Goal: Task Accomplishment & Management: Complete application form

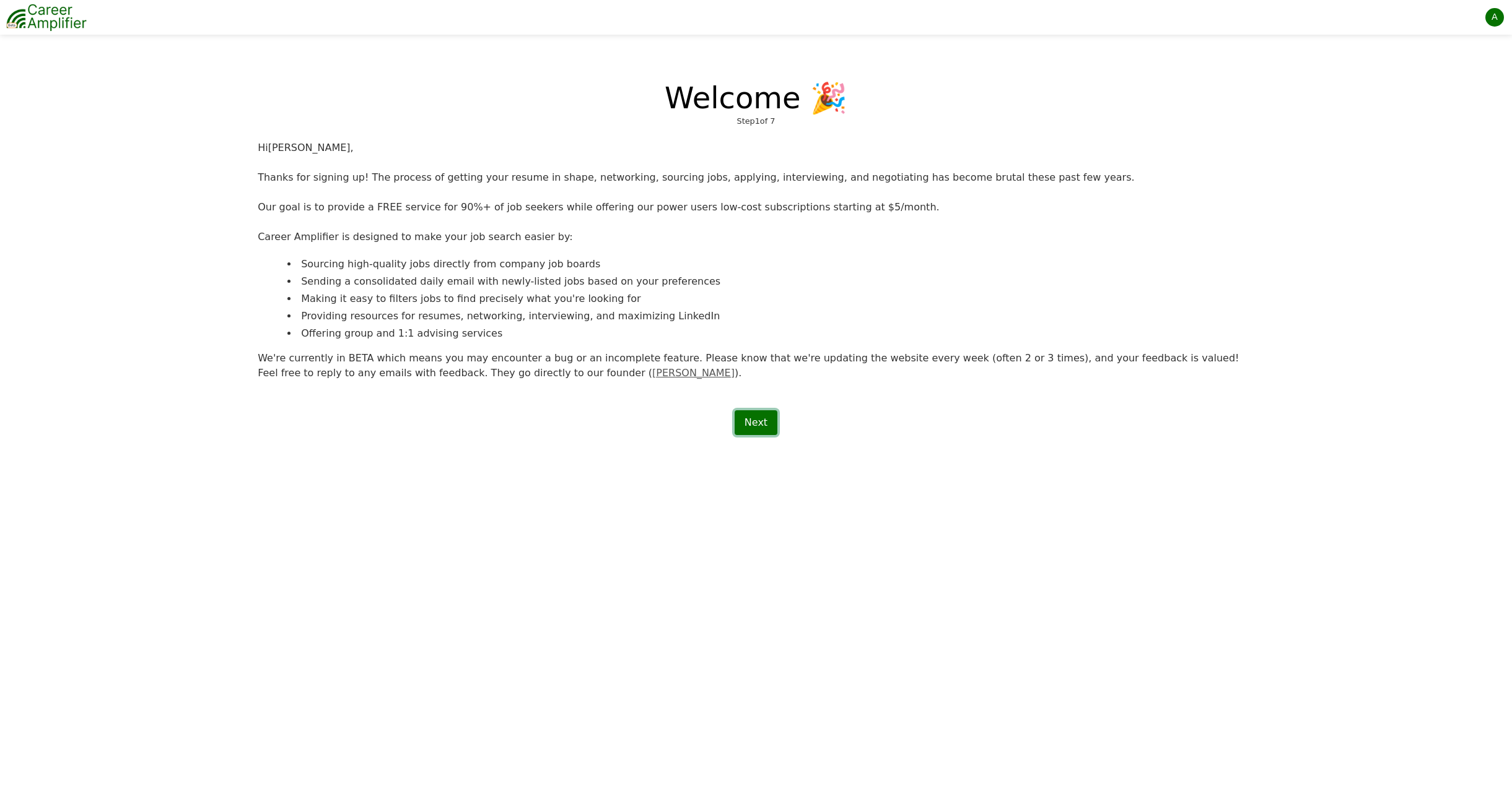
click at [760, 426] on link "Next" at bounding box center [755, 422] width 42 height 25
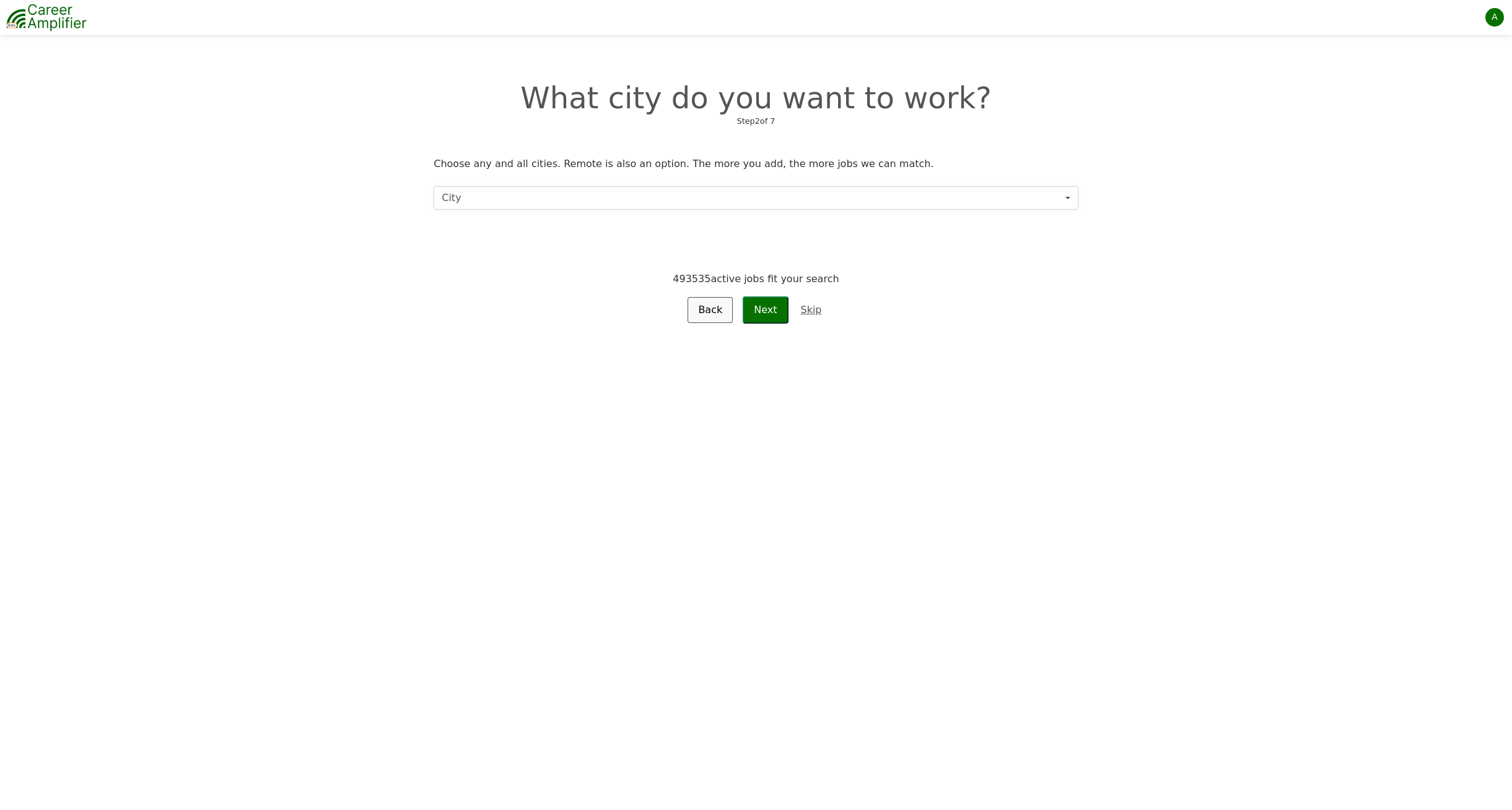
click at [686, 198] on button "City" at bounding box center [755, 198] width 644 height 23
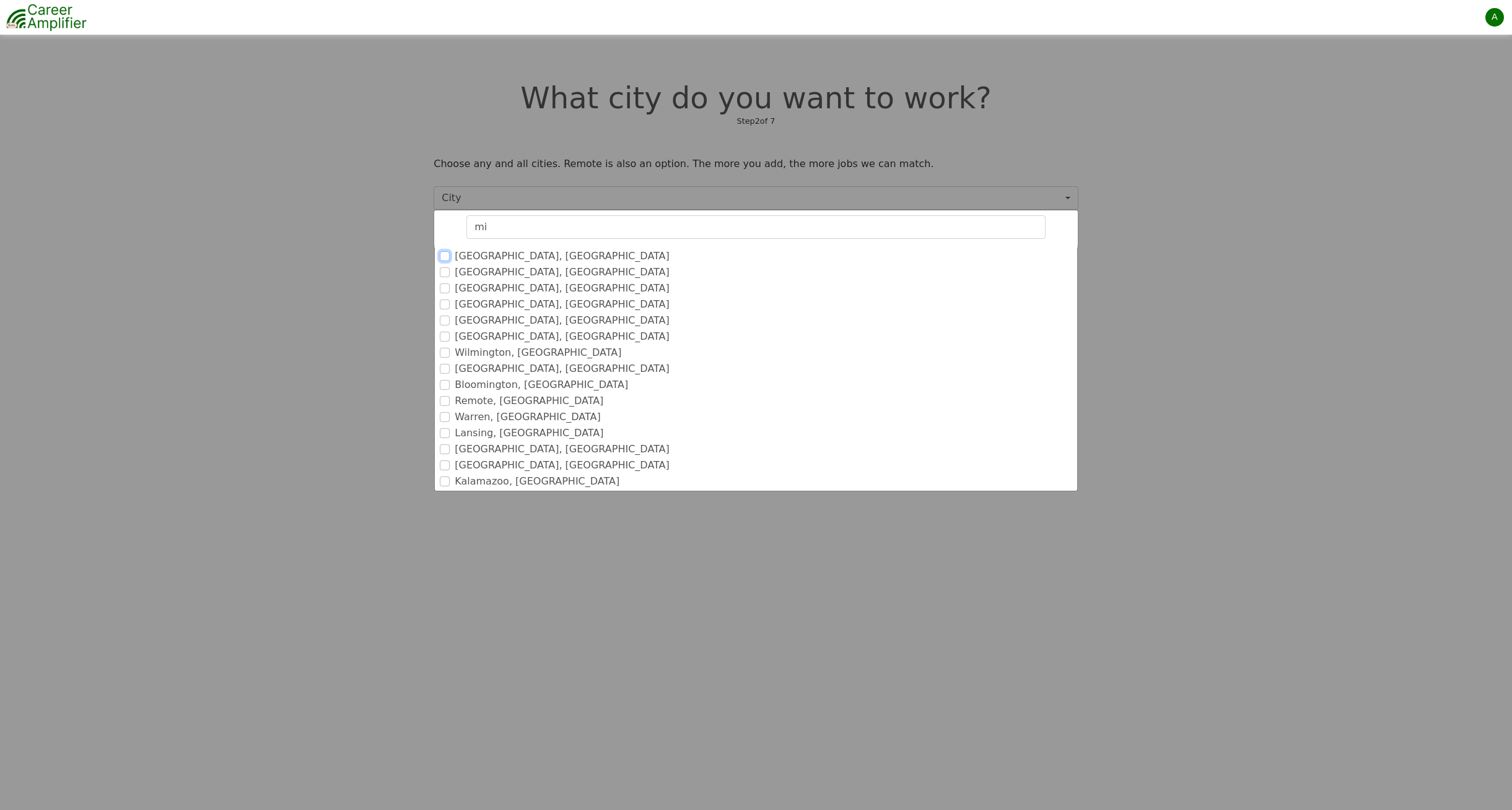
click at [445, 259] on input "Miami, FL" at bounding box center [444, 256] width 10 height 9
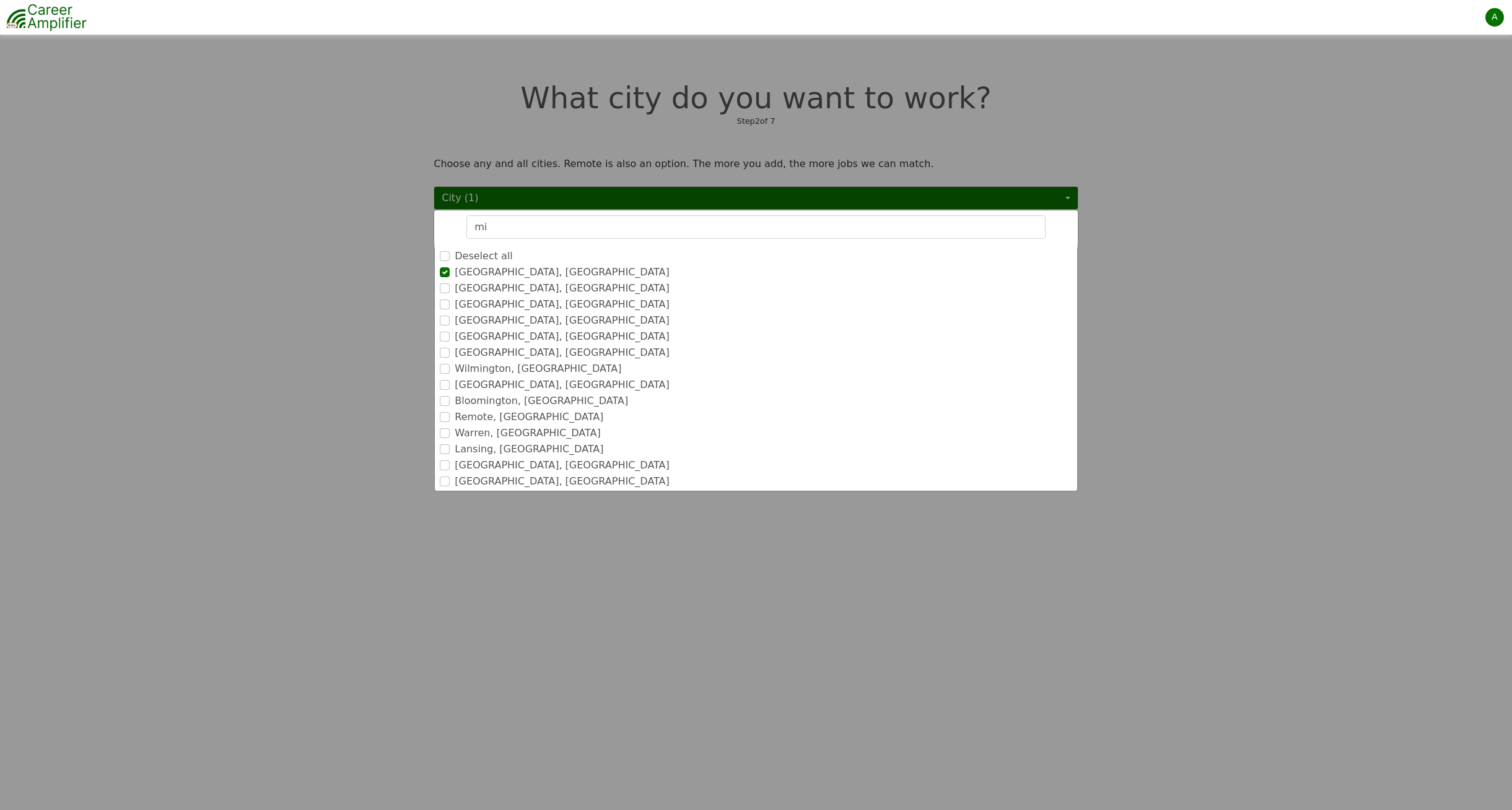
click at [480, 227] on input "mi" at bounding box center [756, 226] width 579 height 23
drag, startPoint x: 489, startPoint y: 226, endPoint x: 462, endPoint y: 228, distance: 27.1
click at [467, 228] on input "mi" at bounding box center [756, 226] width 579 height 23
click at [449, 303] on input "San Diego, CA" at bounding box center [444, 304] width 10 height 9
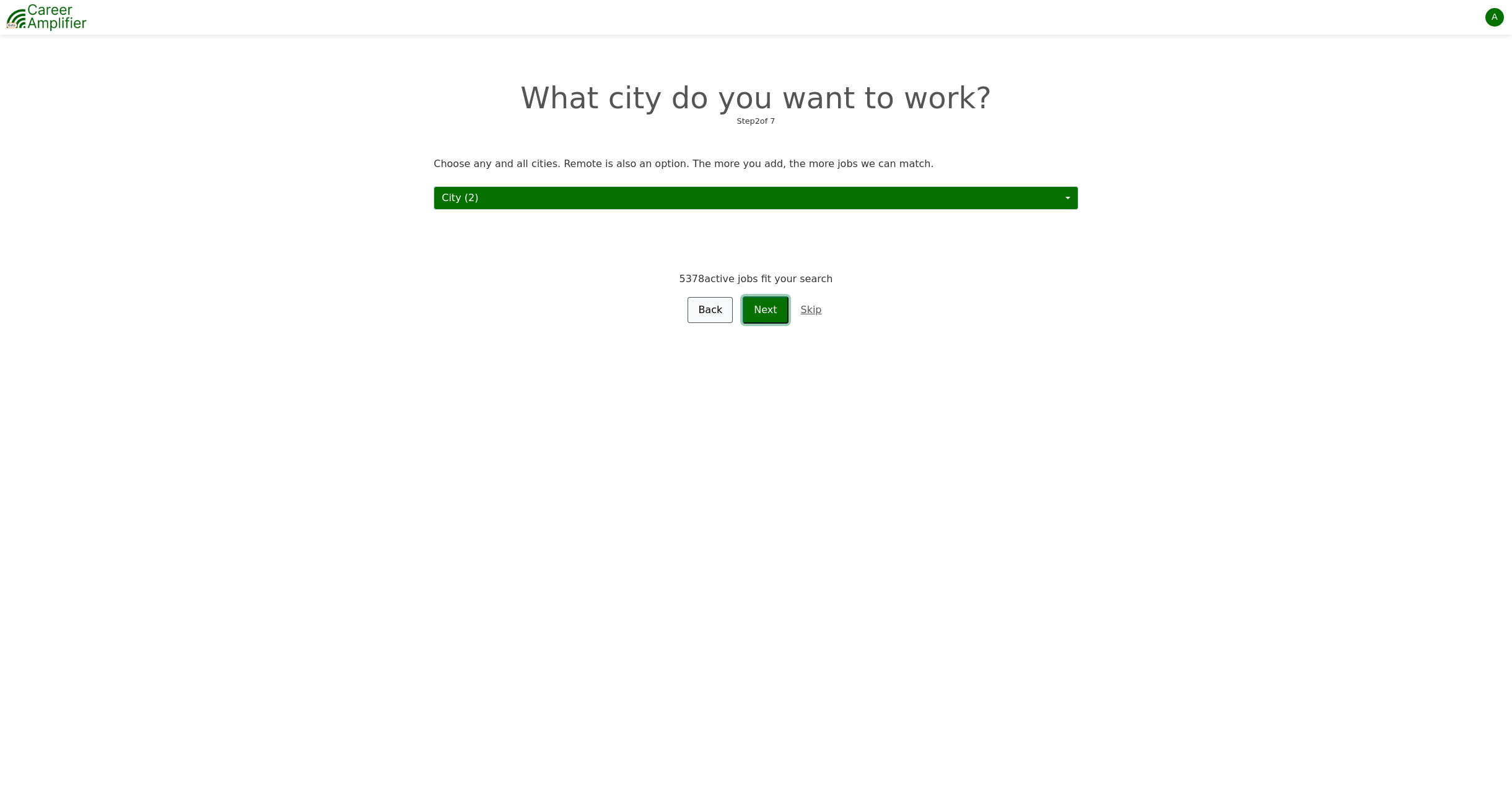
click at [766, 309] on button "Next" at bounding box center [765, 310] width 45 height 28
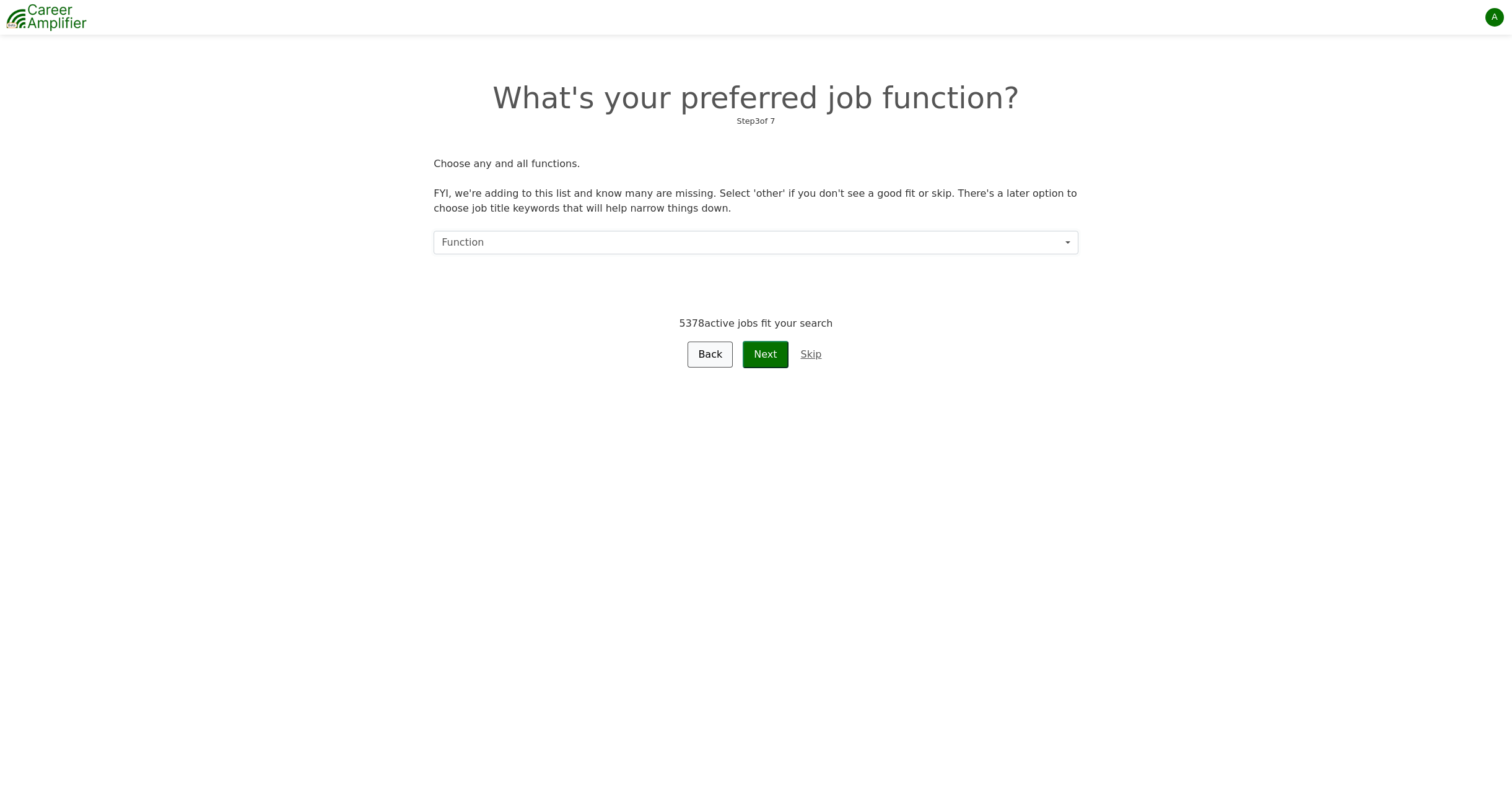
click at [728, 236] on button "Function" at bounding box center [755, 242] width 644 height 23
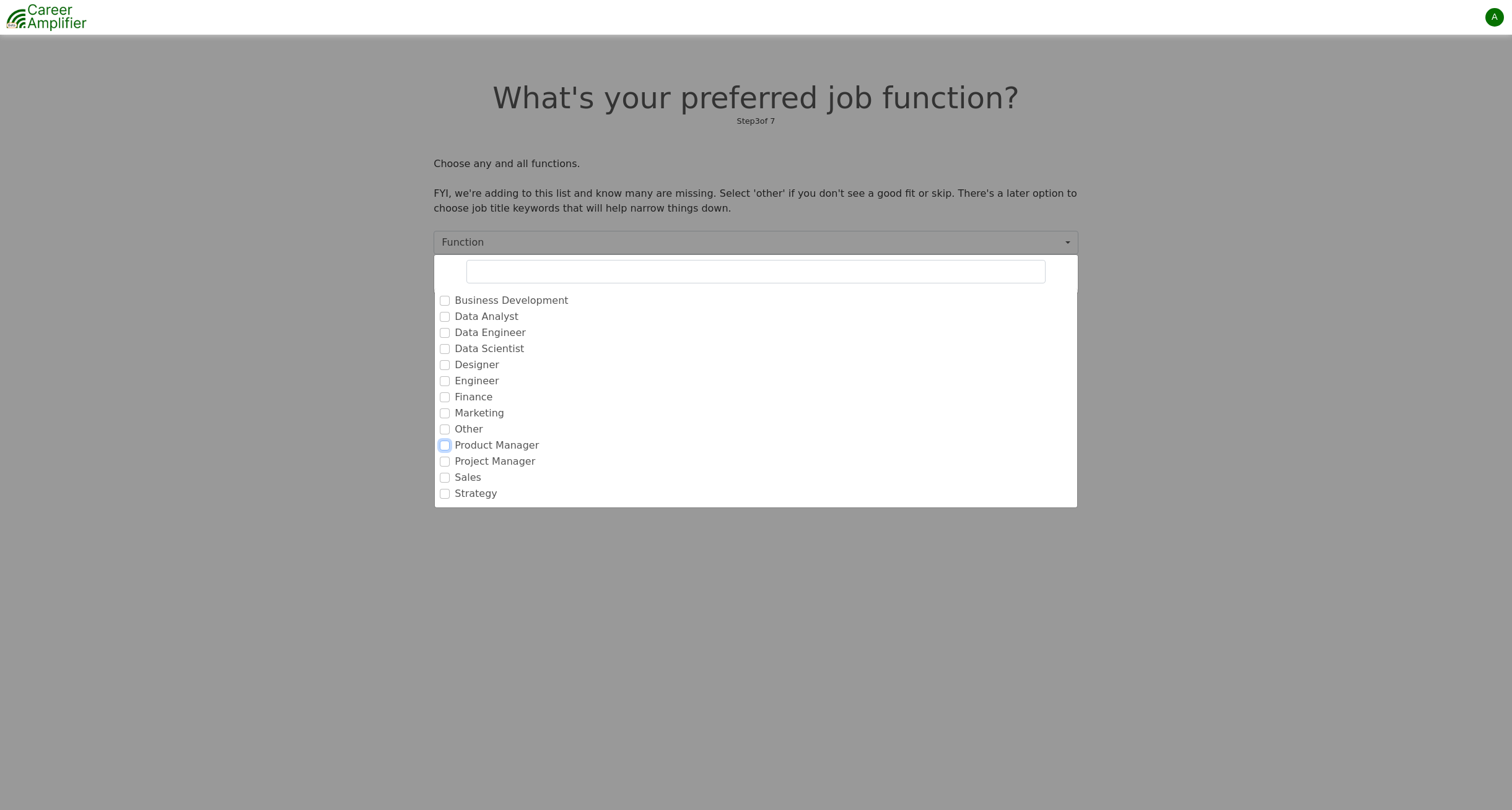
click at [447, 440] on input "Product Manager" at bounding box center [444, 445] width 10 height 9
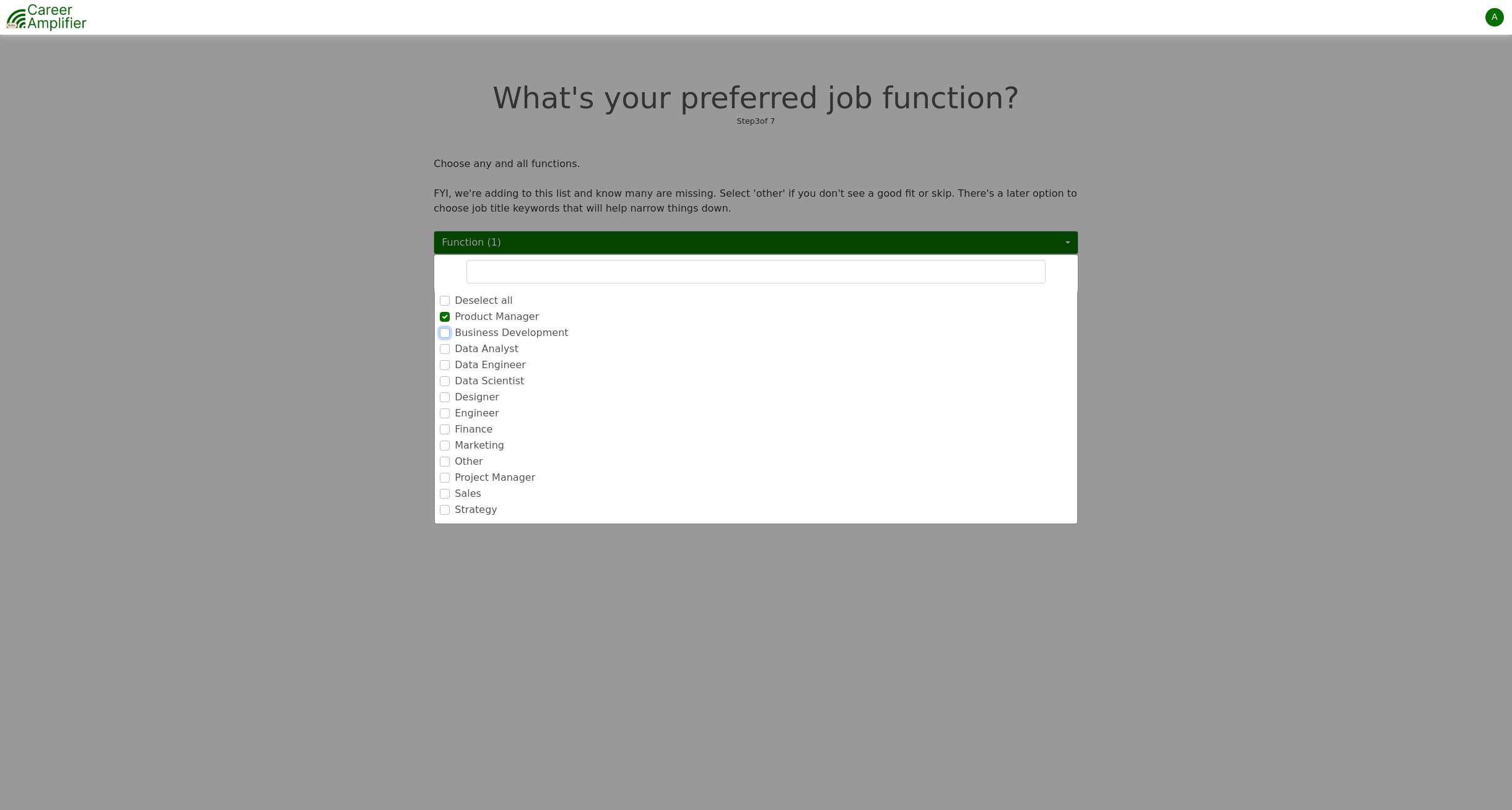
click at [447, 328] on input "Business Development" at bounding box center [444, 332] width 10 height 9
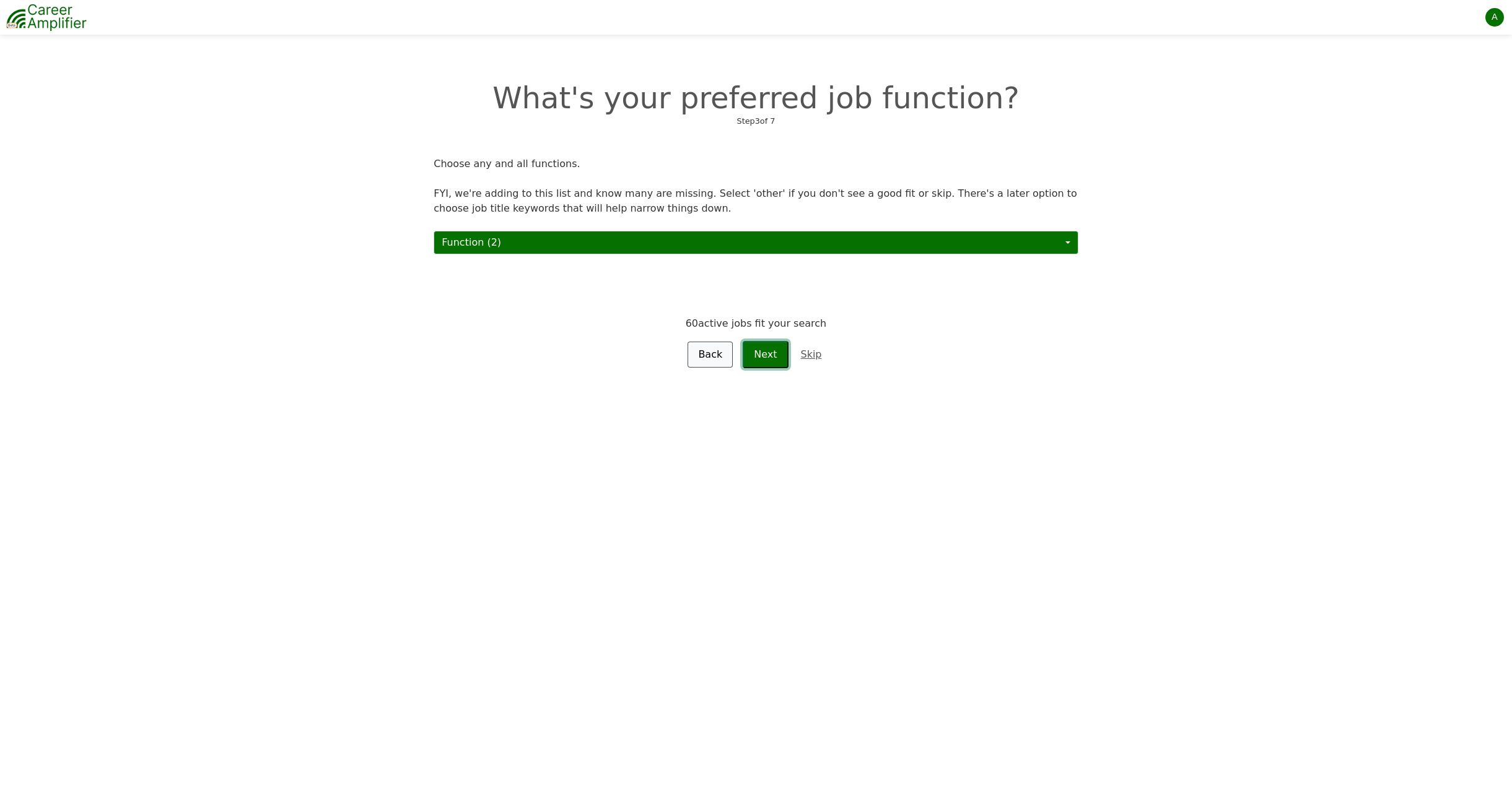
click at [773, 343] on button "Next" at bounding box center [765, 355] width 45 height 28
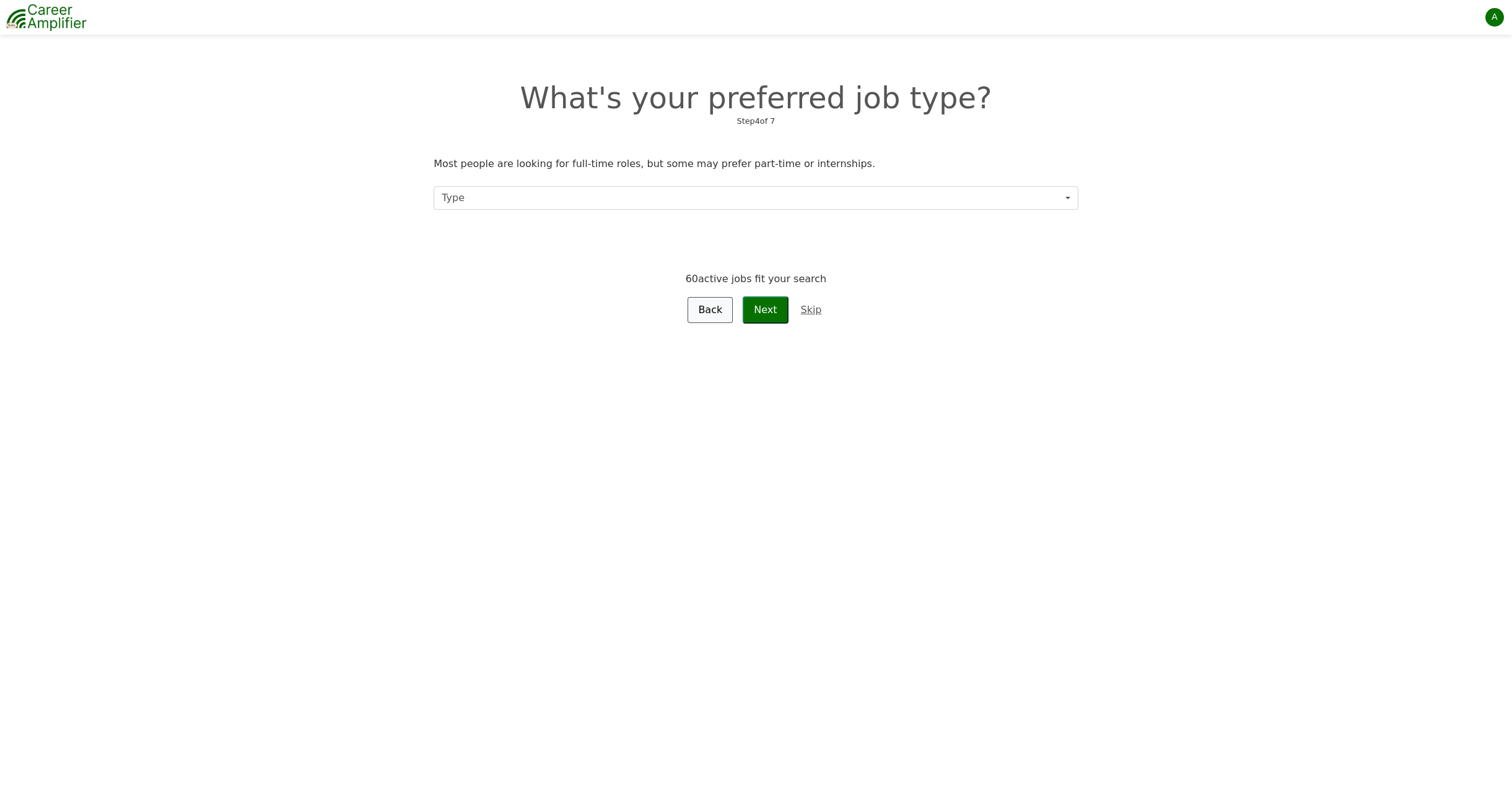
click at [1507, 479] on div "What's your preferred job type? Step 4 of 7 Most people are looking for full-ti…" at bounding box center [756, 414] width 1512 height 810
click at [836, 200] on button "Type" at bounding box center [755, 198] width 644 height 23
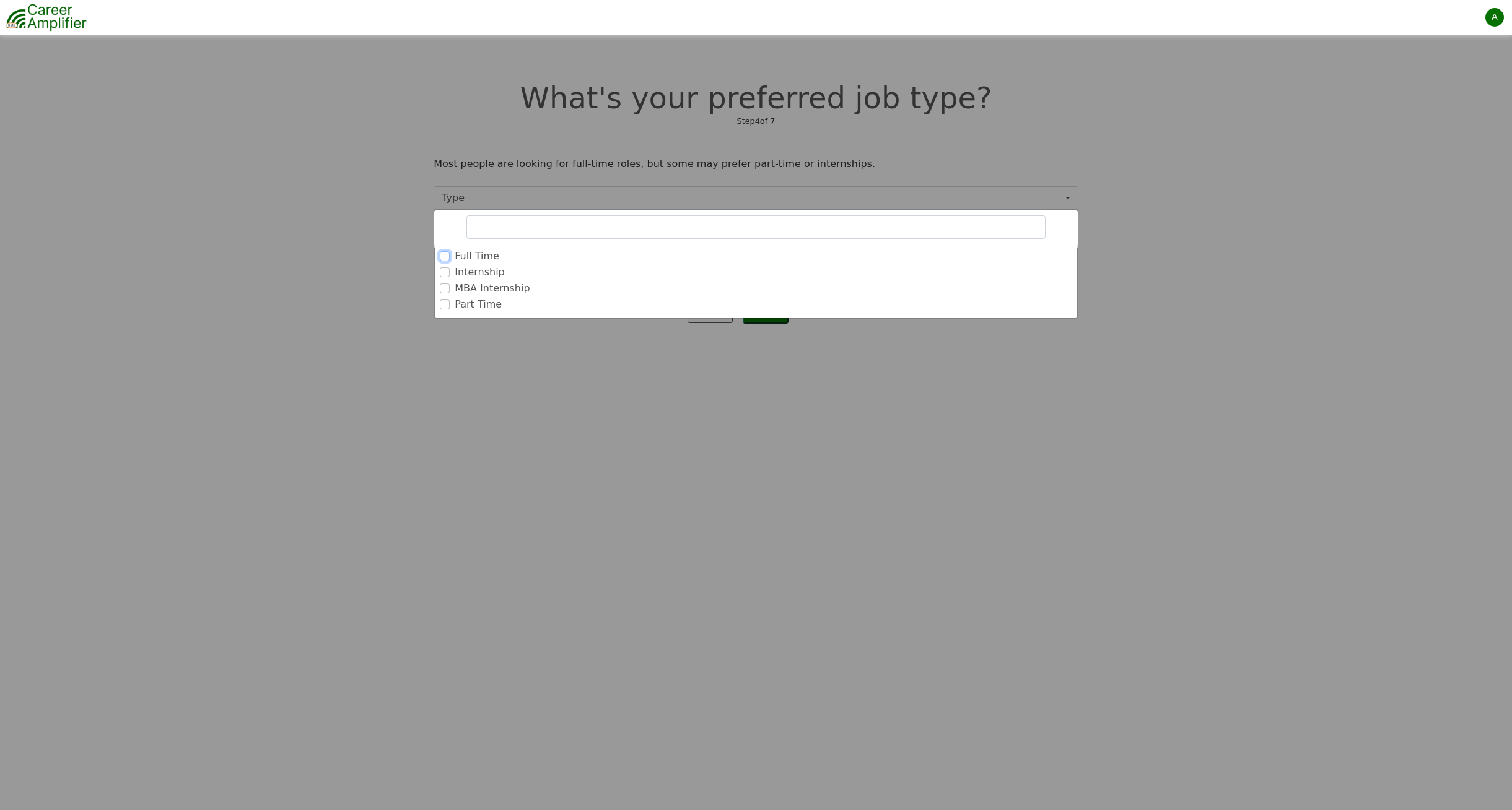
click at [443, 256] on input "Full Time" at bounding box center [444, 256] width 10 height 9
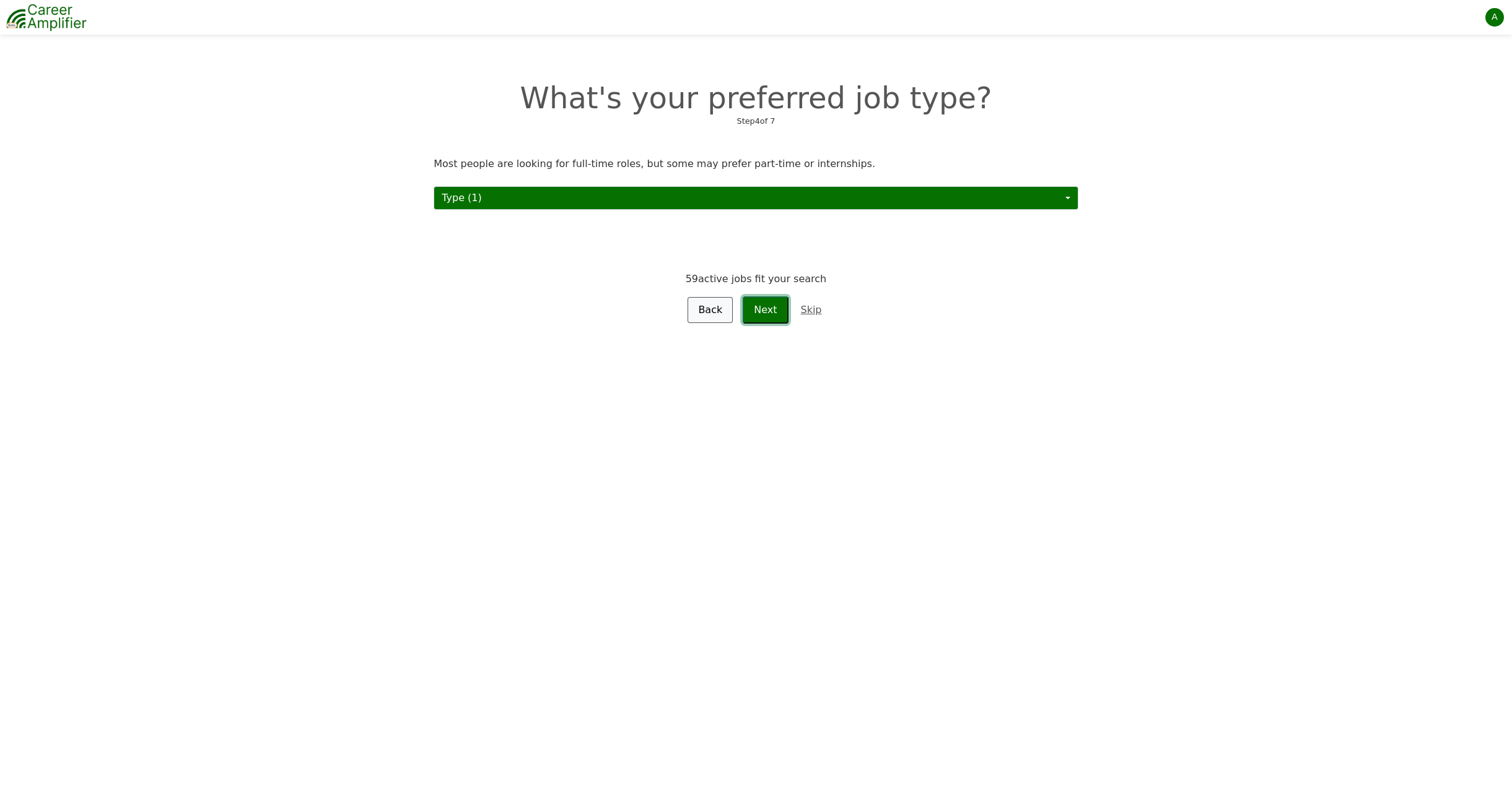
click at [760, 313] on button "Next" at bounding box center [765, 310] width 45 height 28
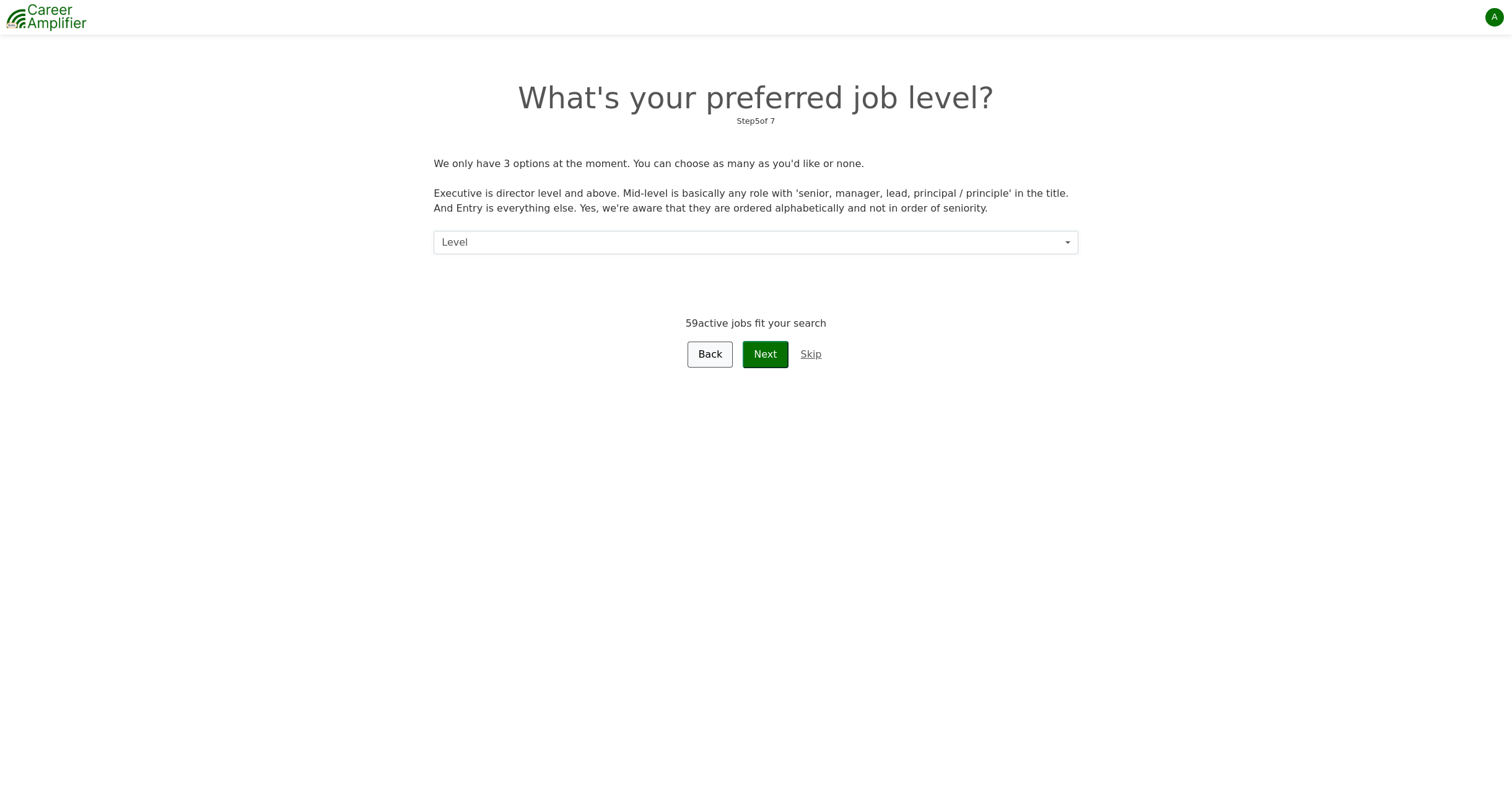
click at [648, 231] on button "Level" at bounding box center [755, 242] width 644 height 23
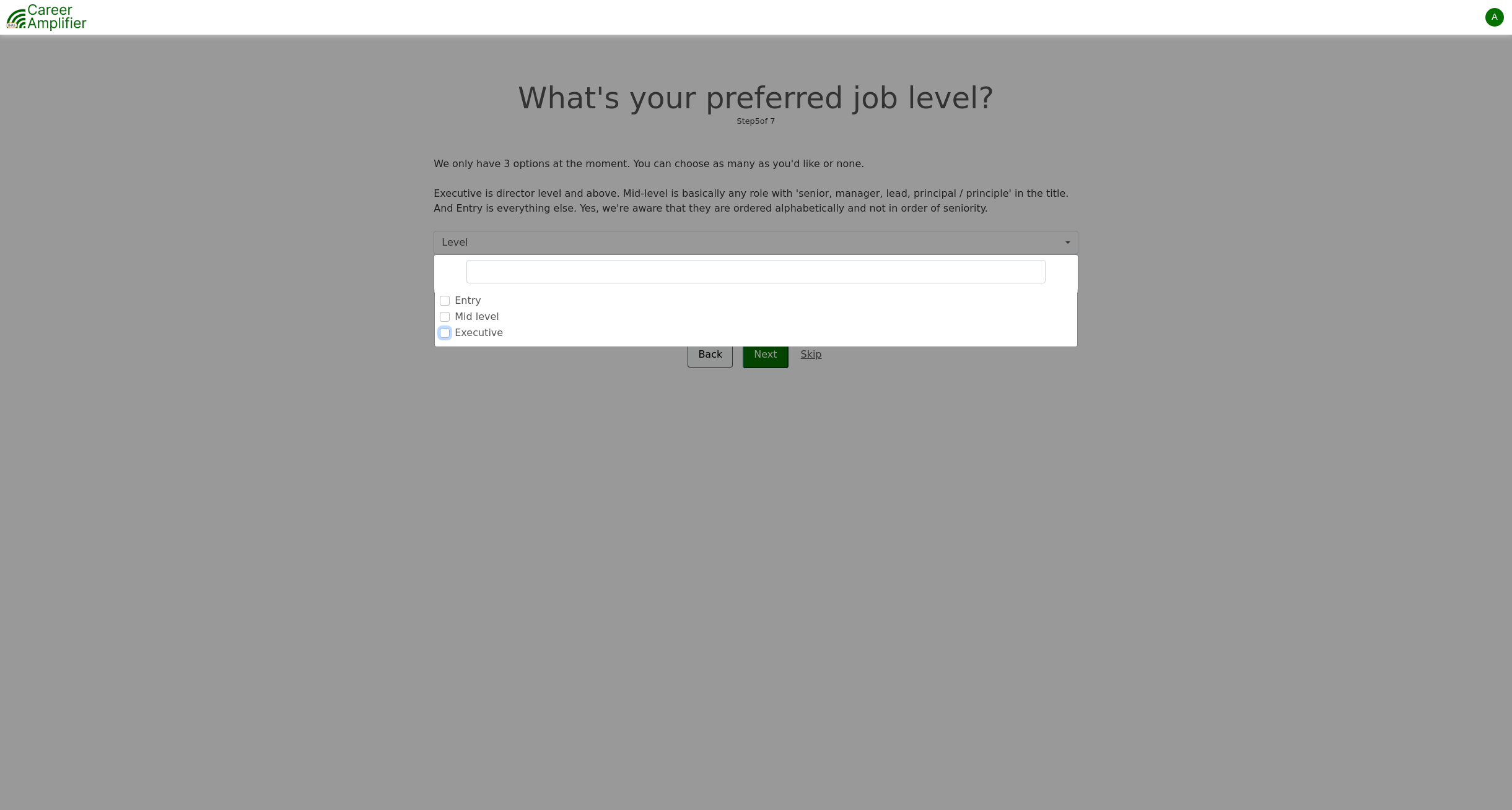
click at [442, 328] on input "Executive" at bounding box center [444, 332] width 10 height 9
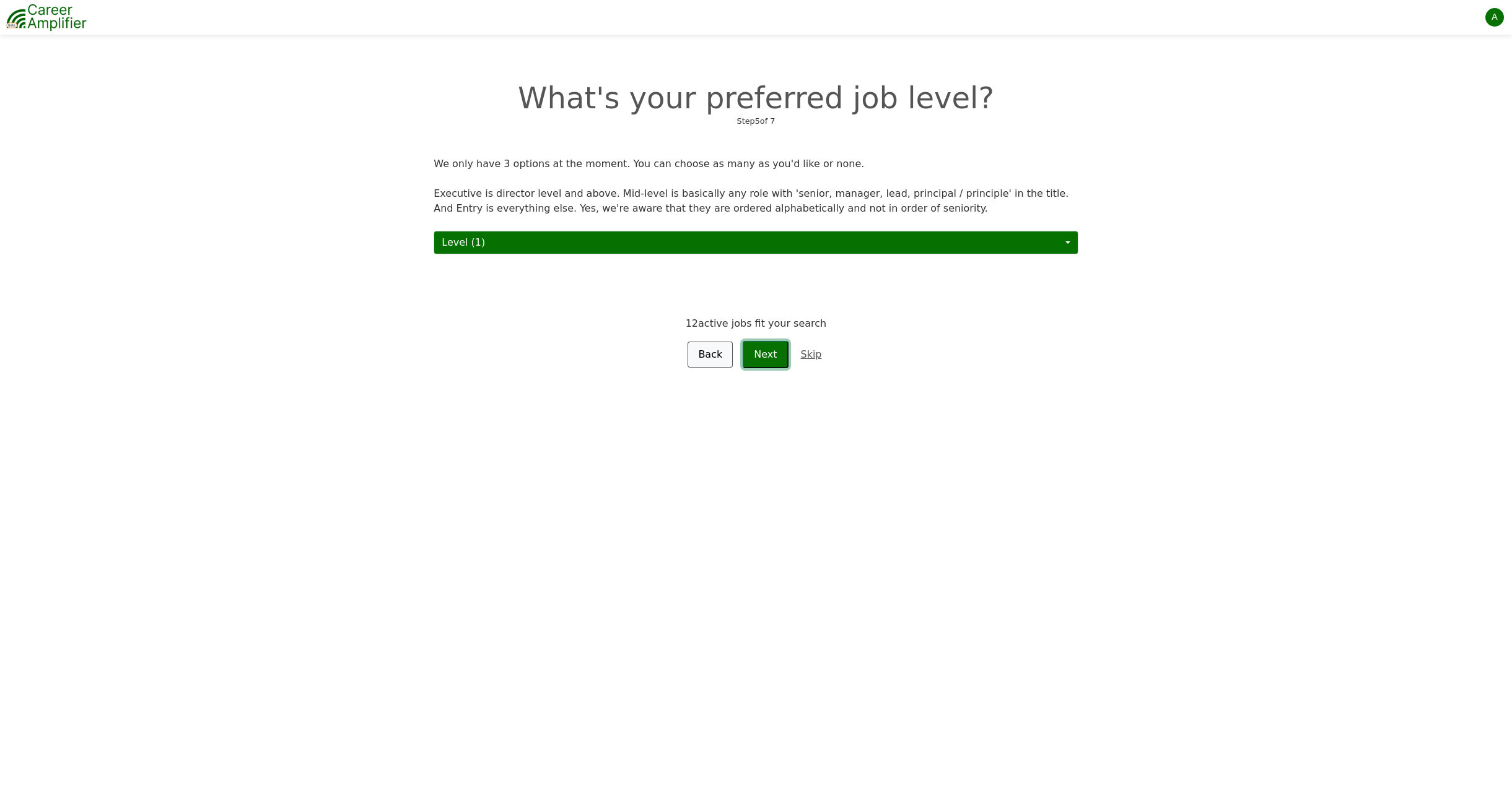
click at [767, 341] on button "Next" at bounding box center [765, 355] width 45 height 28
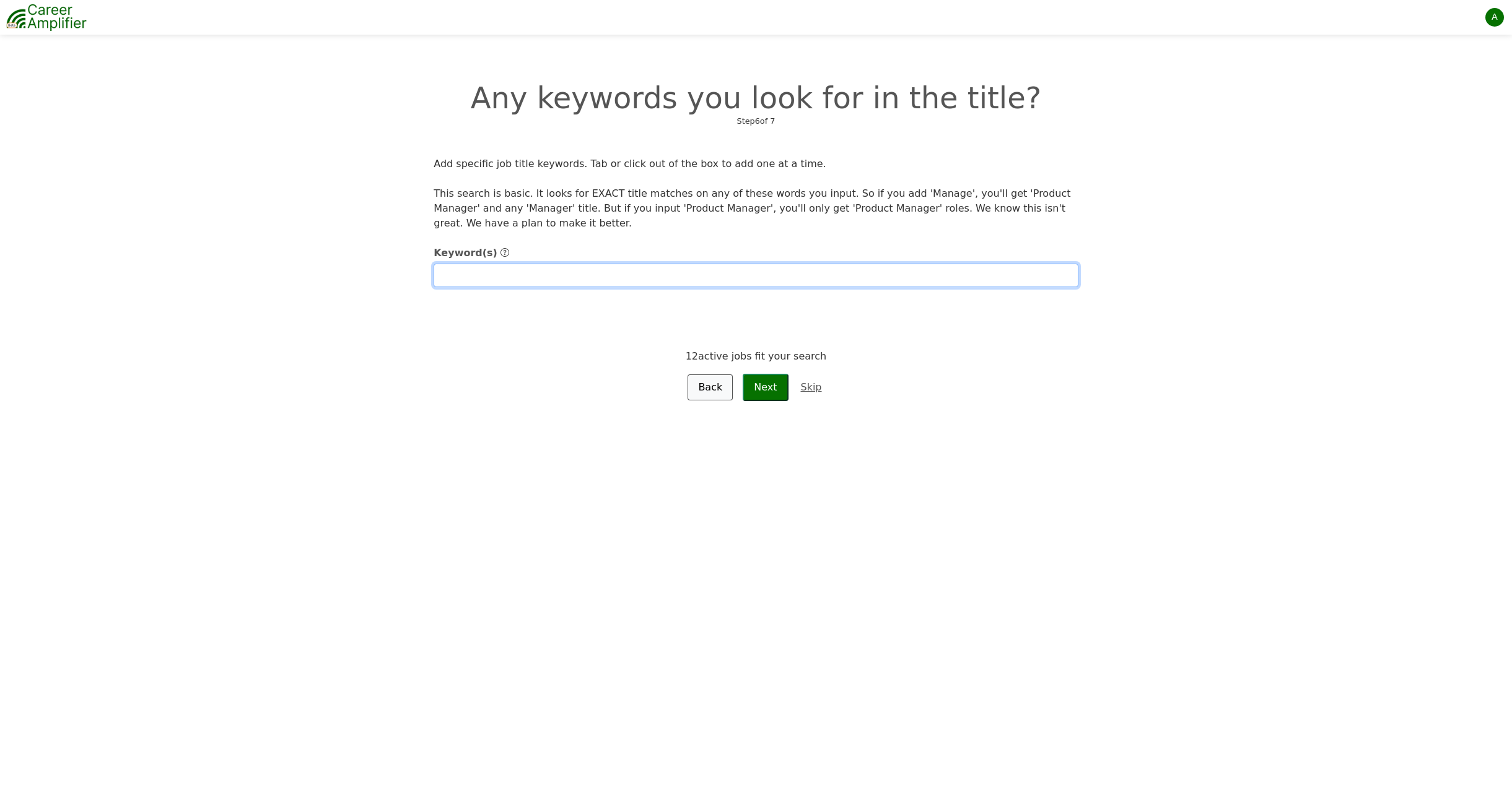
click at [658, 266] on input "text" at bounding box center [755, 275] width 644 height 23
click at [763, 375] on button "Next" at bounding box center [765, 388] width 45 height 28
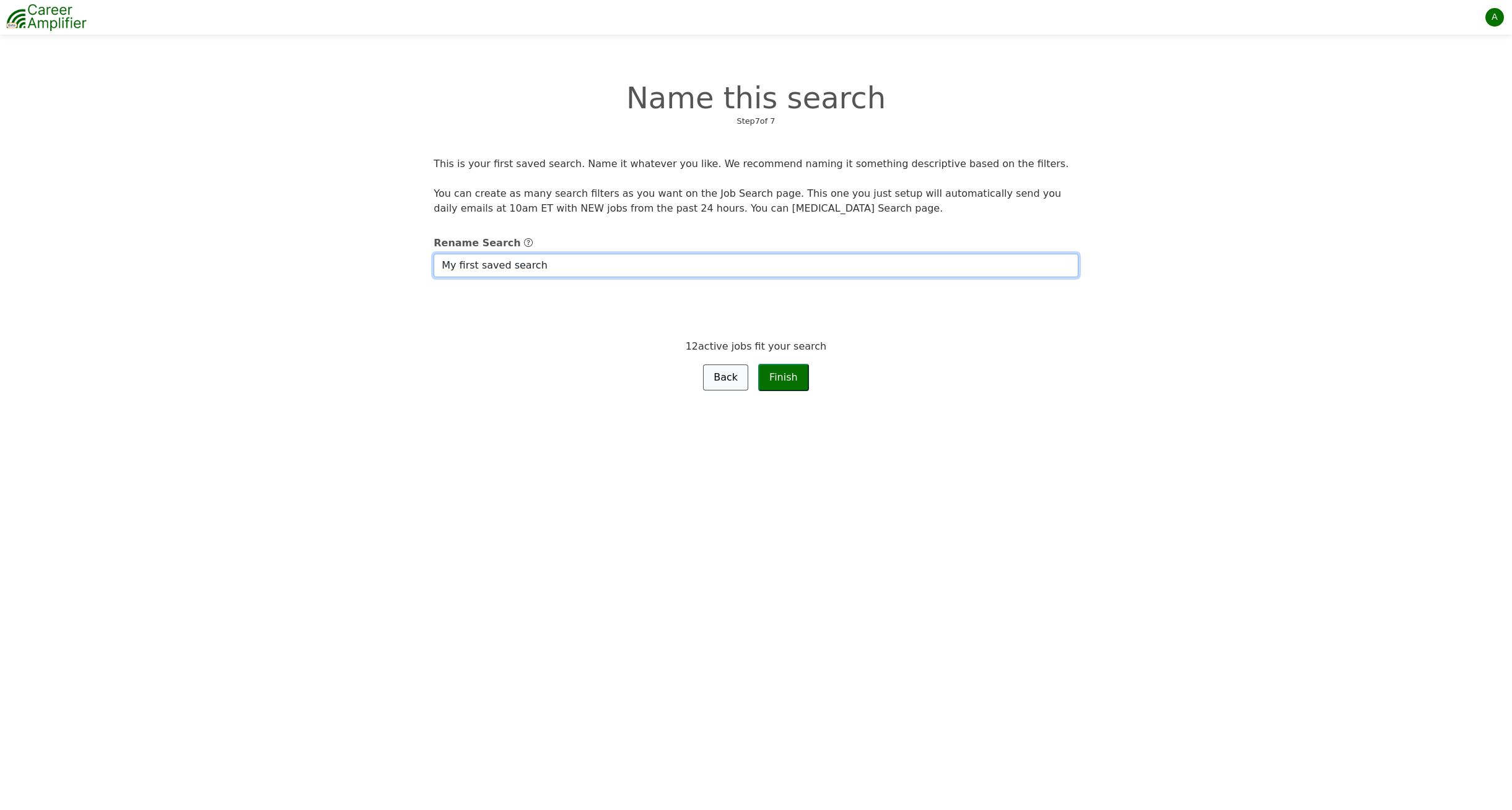
click at [595, 254] on input "My first saved search" at bounding box center [755, 265] width 644 height 23
click at [784, 364] on button "Finish" at bounding box center [783, 377] width 51 height 28
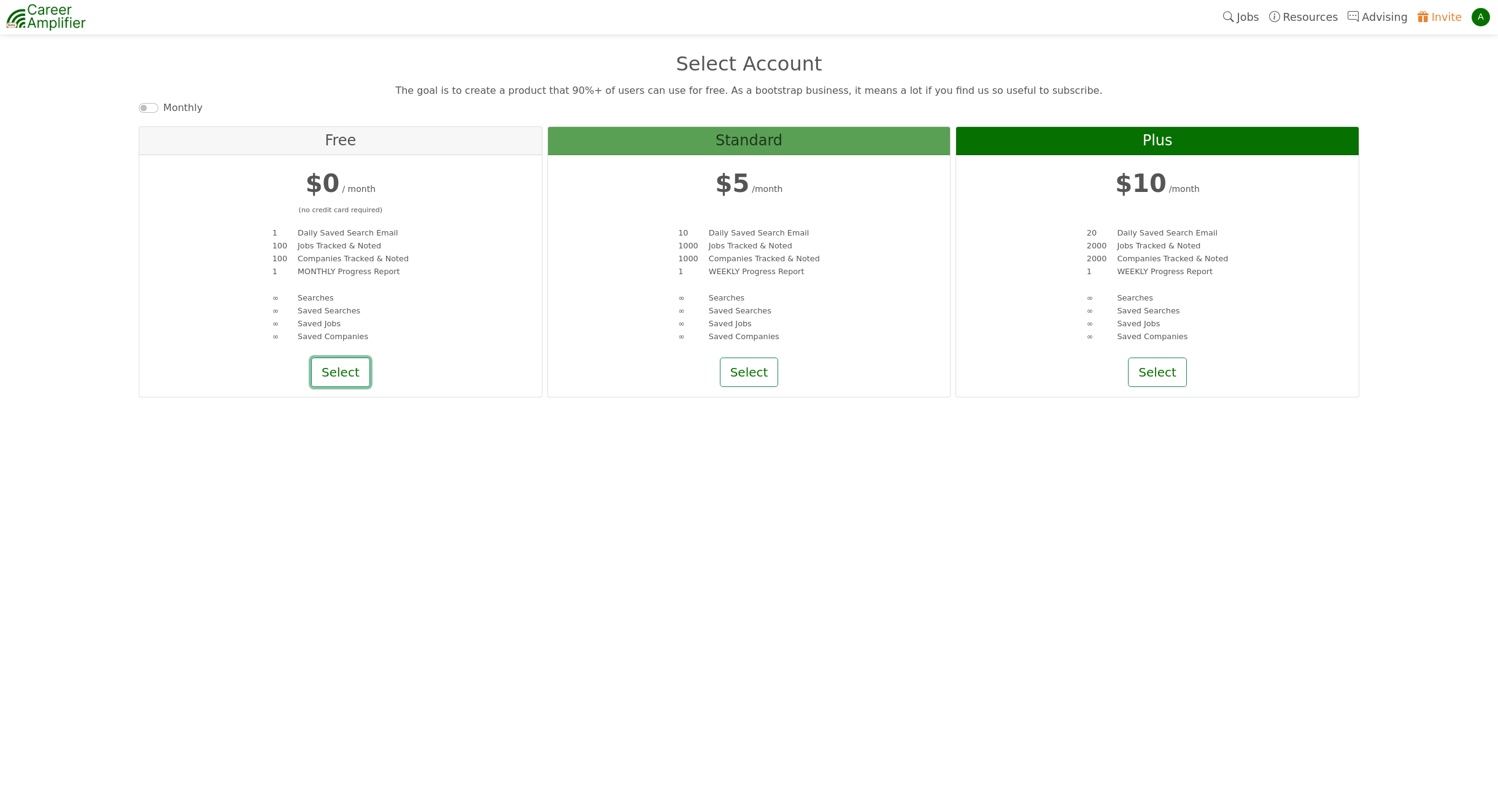
click at [323, 367] on button "Select" at bounding box center [340, 372] width 59 height 29
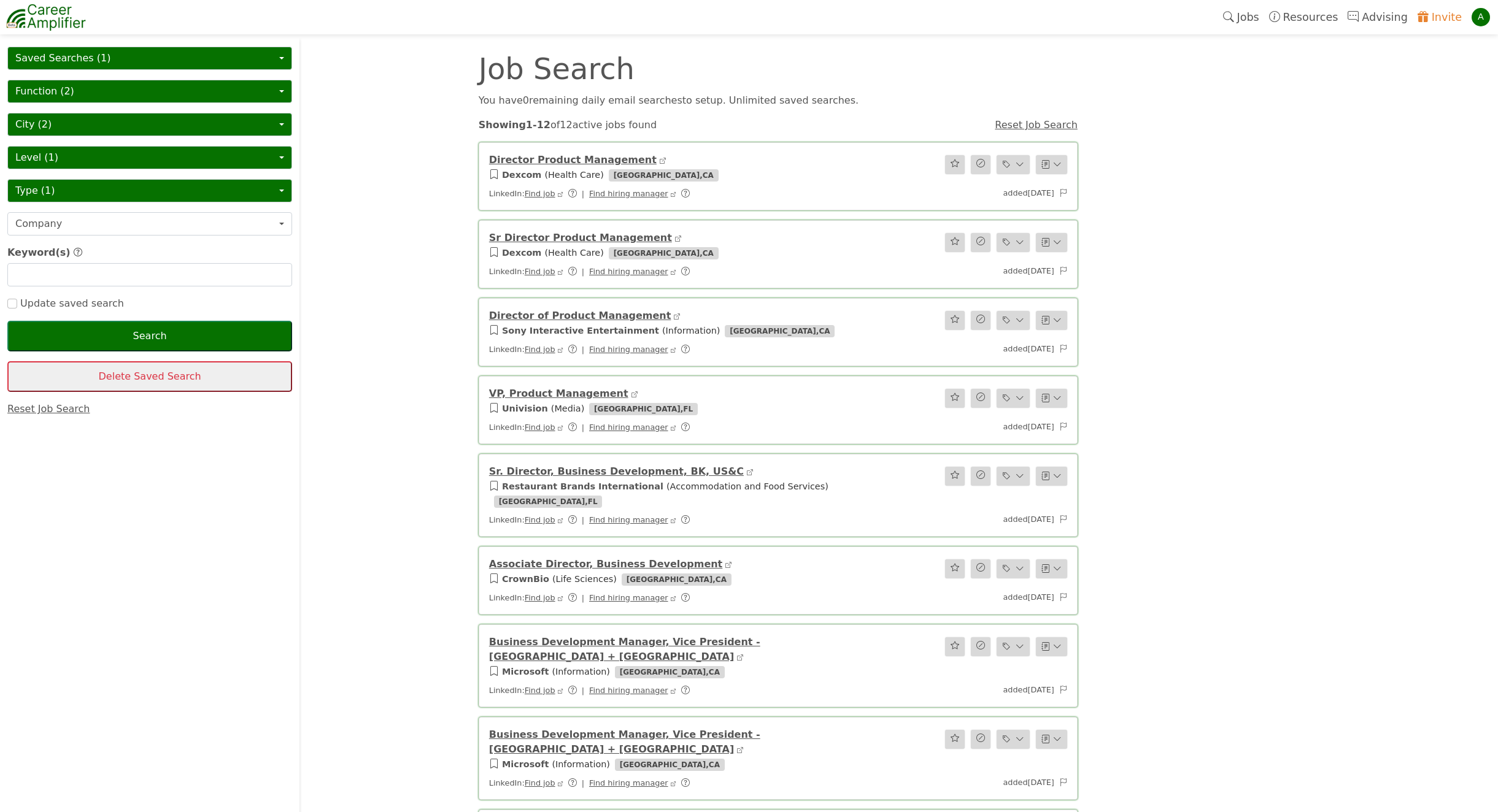
click at [567, 158] on link "Director Product Management" at bounding box center [573, 160] width 168 height 12
click at [534, 193] on link "Find job" at bounding box center [540, 193] width 31 height 9
click at [616, 199] on link "Find hiring manager" at bounding box center [628, 193] width 79 height 9
